Goal: Book appointment/travel/reservation

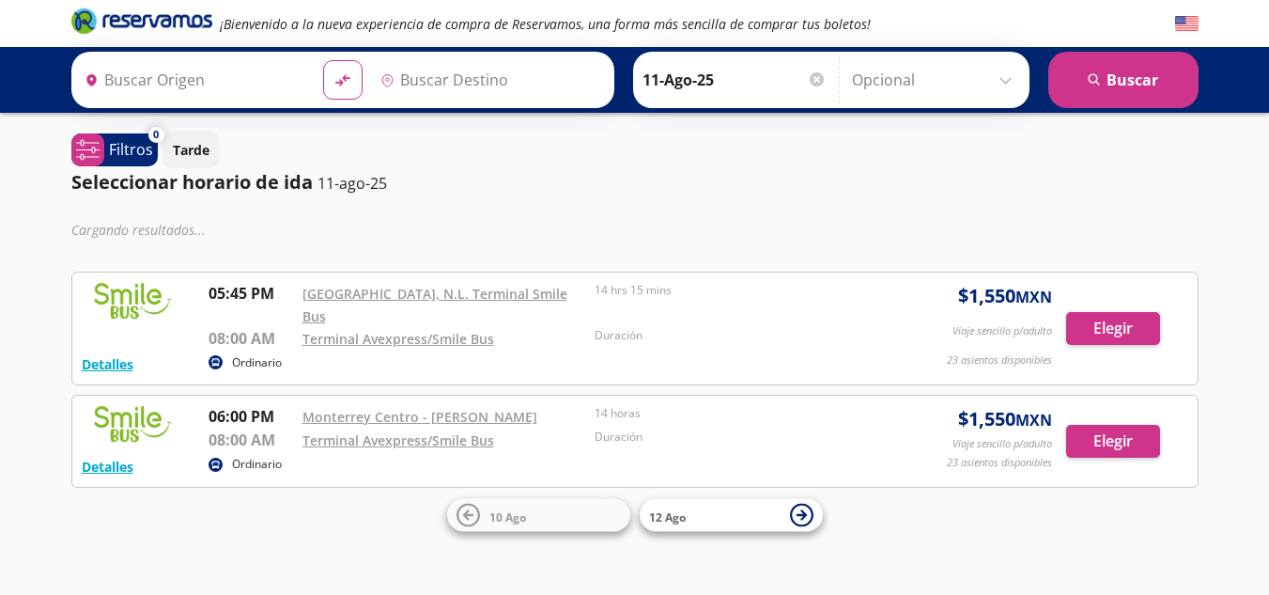
type input "[GEOGRAPHIC_DATA], [GEOGRAPHIC_DATA][PERSON_NAME]"
type input "[GEOGRAPHIC_DATA], [GEOGRAPHIC_DATA]"
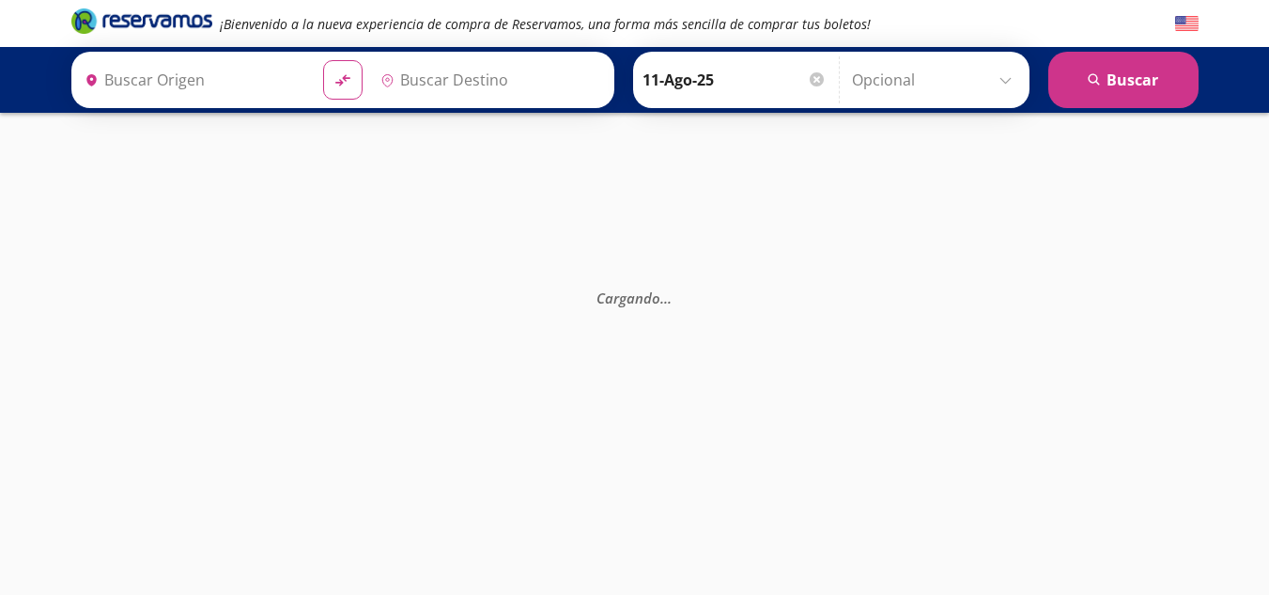
type input "[GEOGRAPHIC_DATA], [GEOGRAPHIC_DATA]"
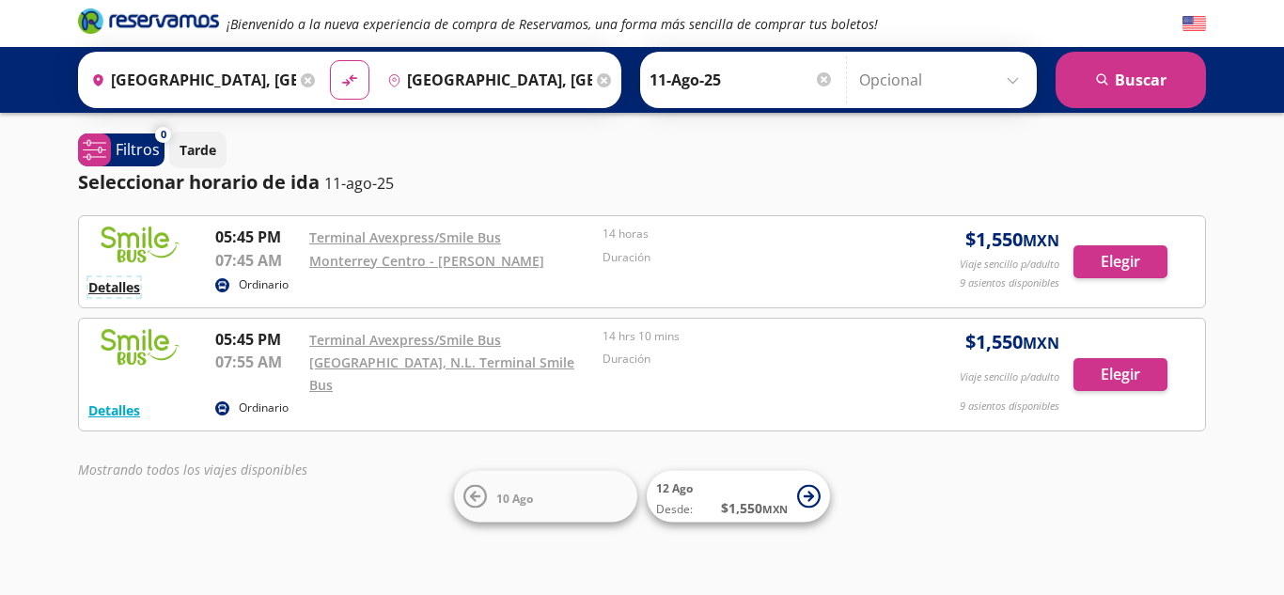
click at [132, 290] on button "Detalles" at bounding box center [114, 287] width 52 height 20
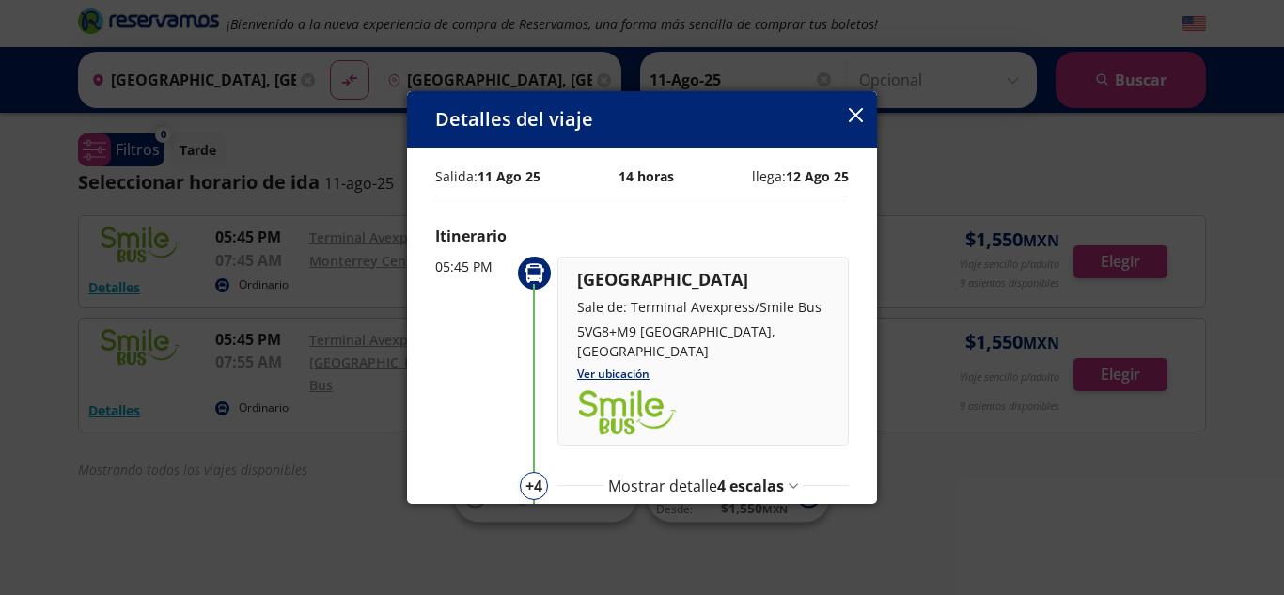
click at [860, 106] on button "button" at bounding box center [855, 116] width 14 height 23
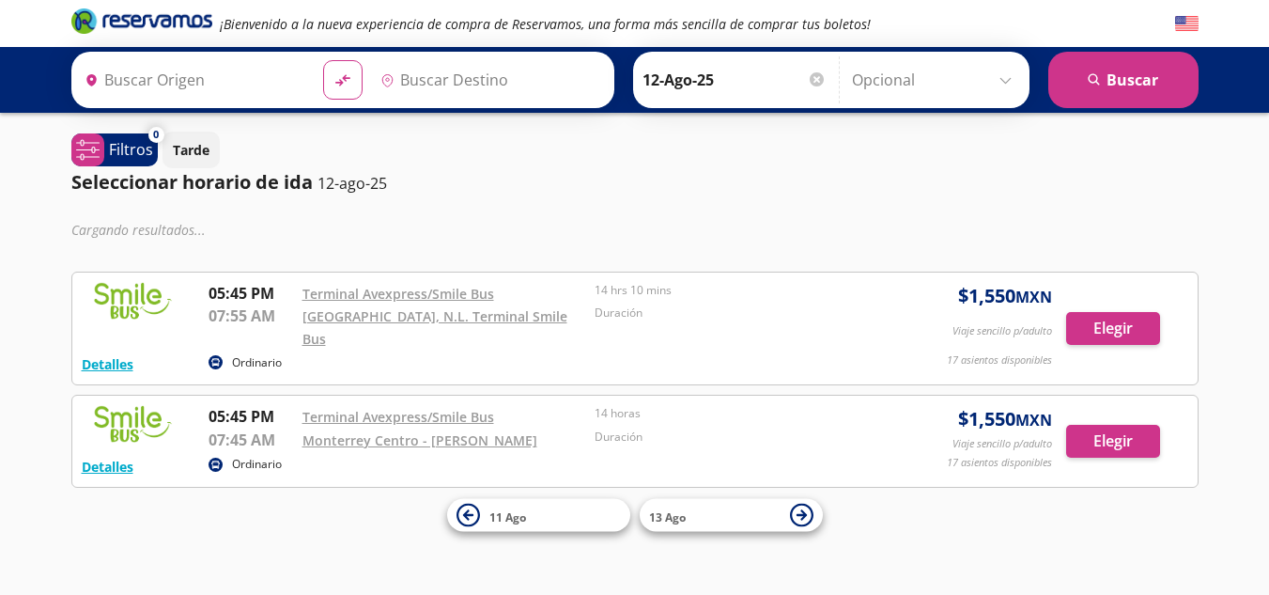
type input "[GEOGRAPHIC_DATA], [GEOGRAPHIC_DATA]"
